Goal: Information Seeking & Learning: Learn about a topic

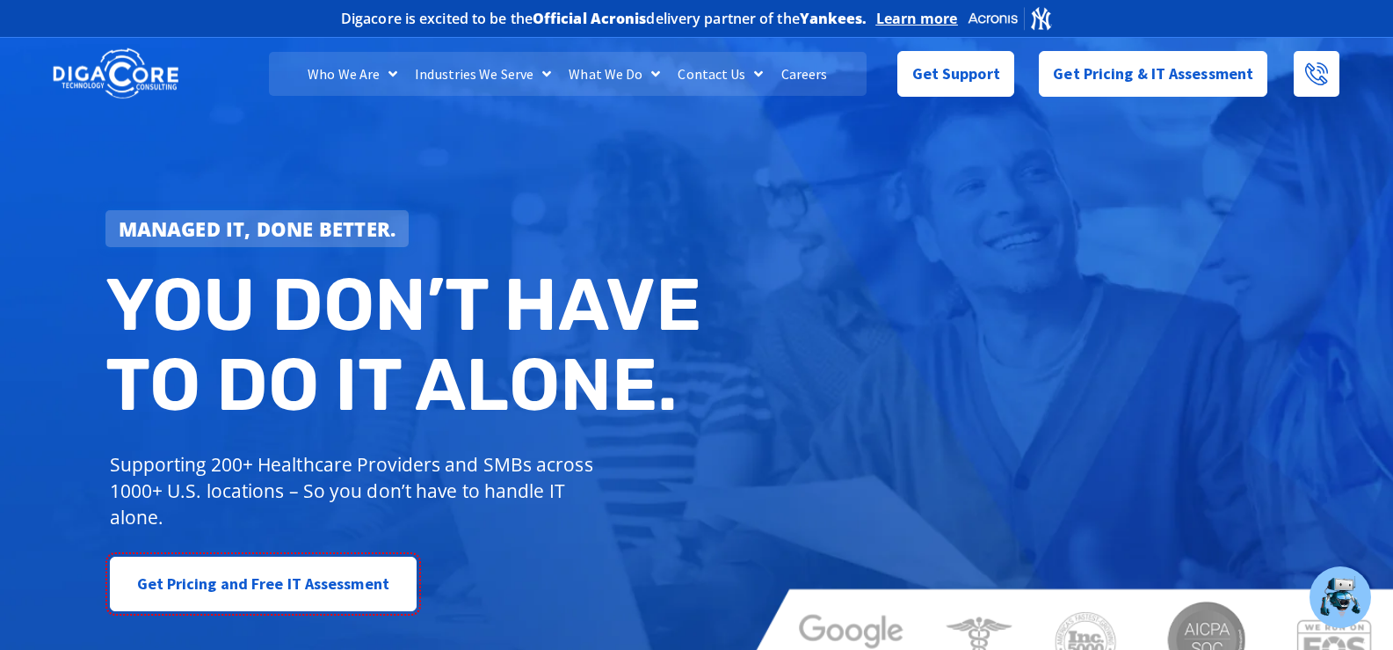
scroll to position [8068, 0]
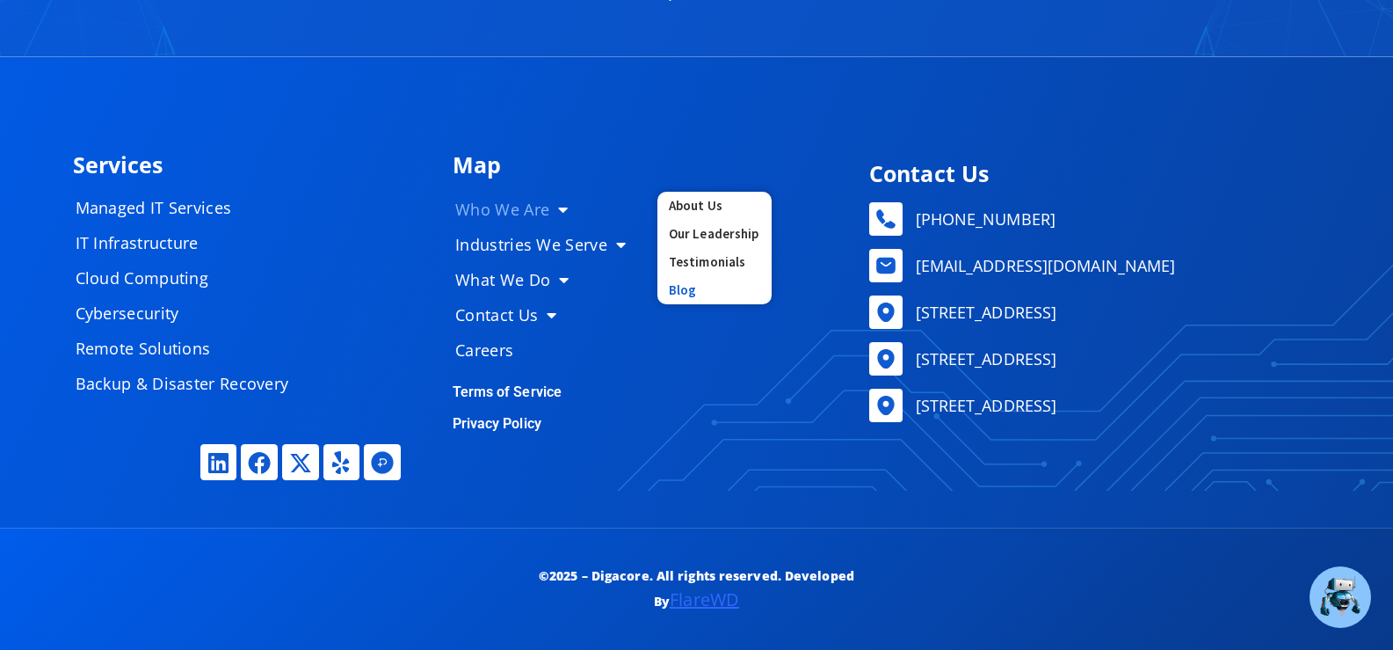
click at [686, 286] on link "Blog" at bounding box center [714, 290] width 114 height 28
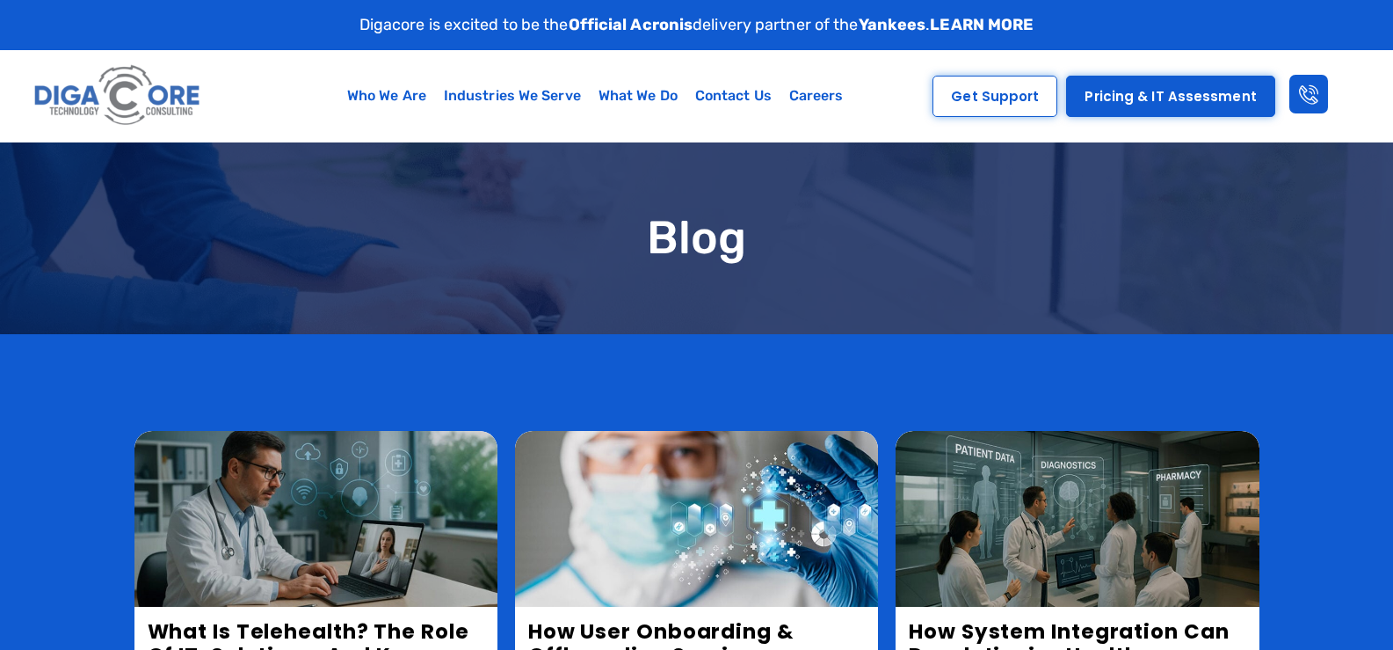
click at [592, 231] on h1 "Blog" at bounding box center [696, 238] width 1125 height 50
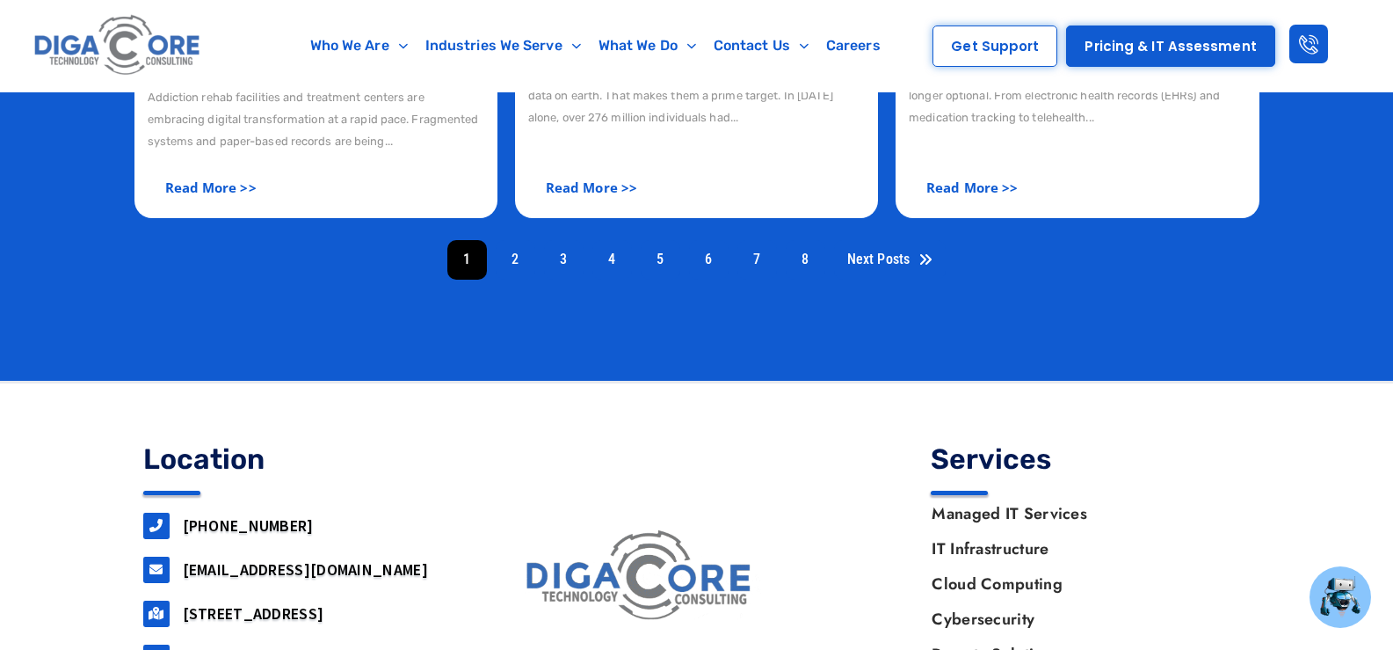
scroll to position [1212, 0]
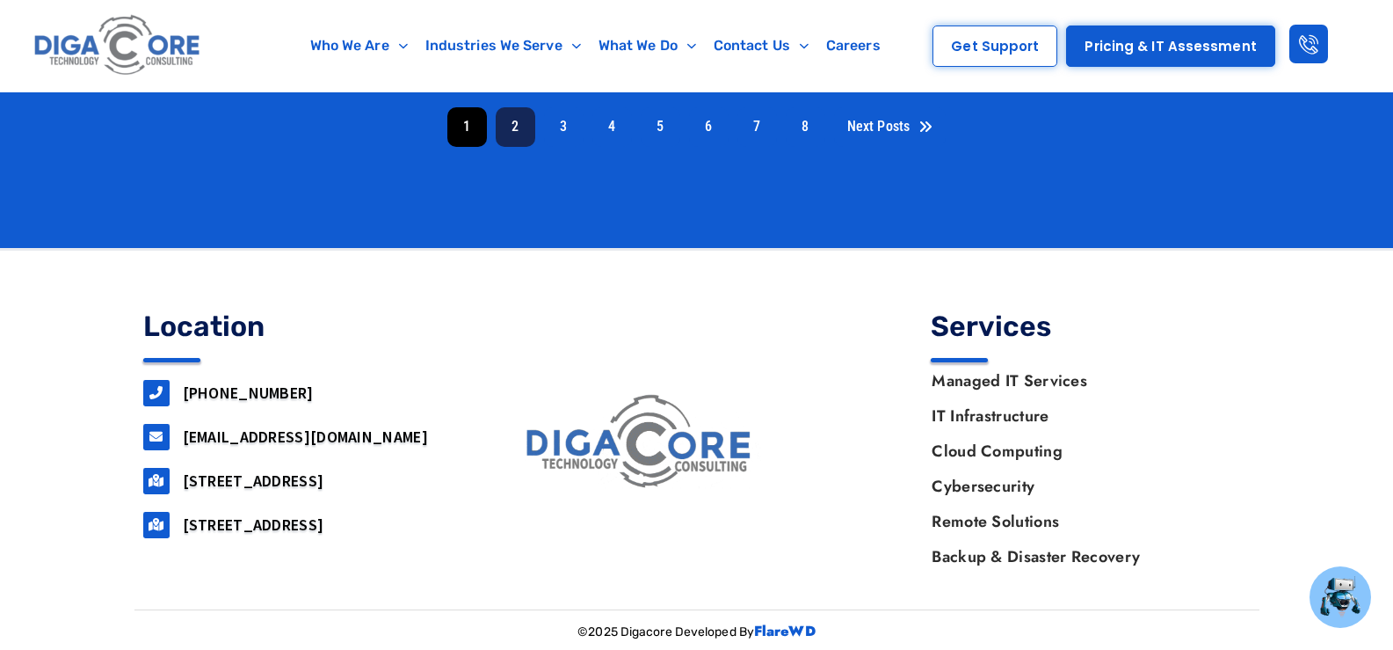
click at [511, 127] on link "2" at bounding box center [516, 127] width 40 height 40
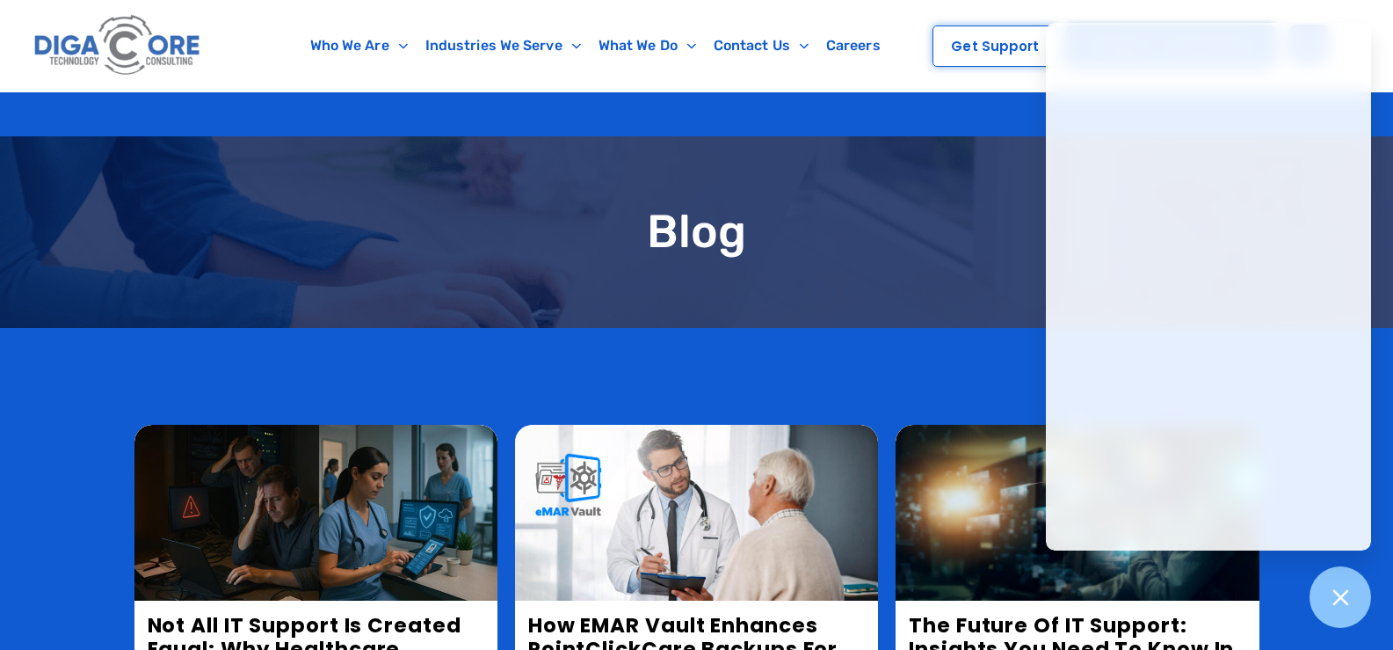
scroll to position [527, 0]
